Goal: Task Accomplishment & Management: Use online tool/utility

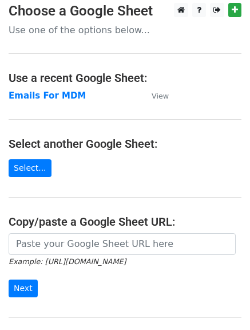
scroll to position [6, 0]
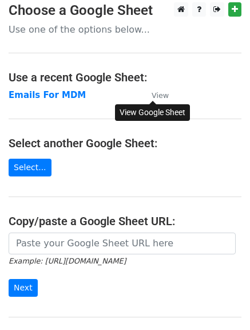
click at [162, 93] on small "View" at bounding box center [160, 95] width 17 height 9
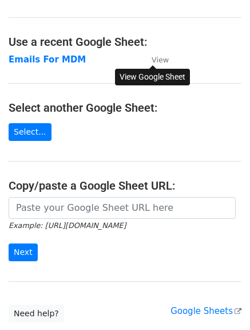
scroll to position [42, 0]
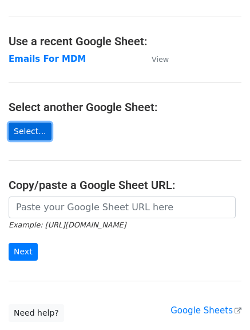
click at [33, 134] on link "Select..." at bounding box center [30, 131] width 43 height 18
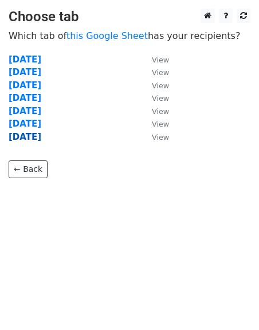
click at [21, 135] on strong "[DATE]" at bounding box center [25, 137] width 33 height 10
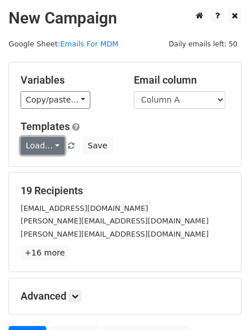
click at [39, 141] on link "Load..." at bounding box center [43, 146] width 44 height 18
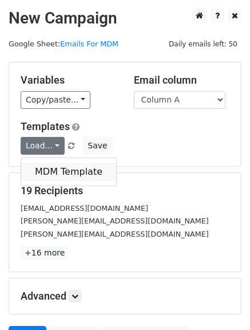
click at [45, 167] on link "MDM Template" at bounding box center [68, 171] width 95 height 18
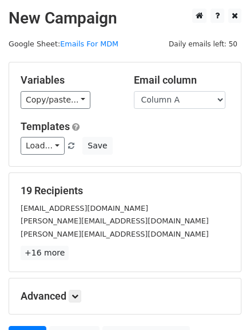
scroll to position [115, 0]
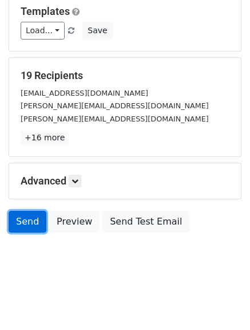
click at [33, 221] on link "Send" at bounding box center [28, 222] width 38 height 22
